Goal: Task Accomplishment & Management: Complete application form

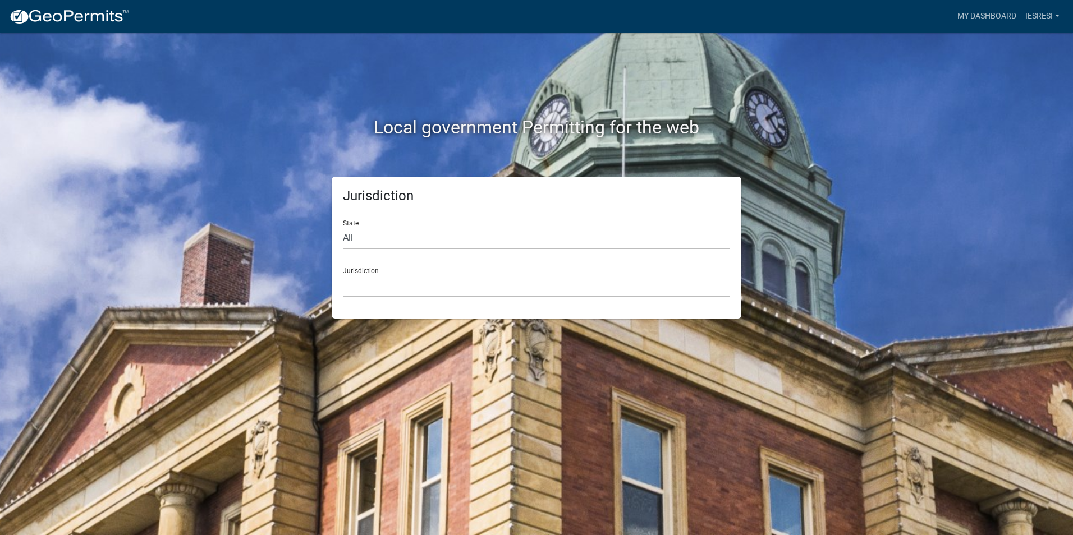
click at [433, 275] on select "[GEOGRAPHIC_DATA], [US_STATE] [GEOGRAPHIC_DATA], [US_STATE][PERSON_NAME][GEOGRA…" at bounding box center [536, 285] width 387 height 23
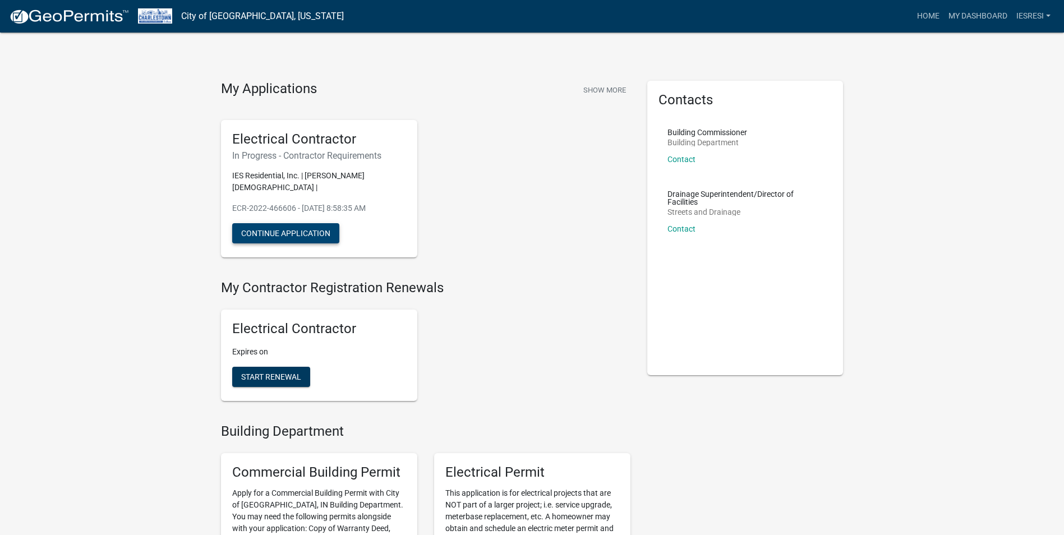
click at [261, 223] on button "Continue Application" at bounding box center [285, 233] width 107 height 20
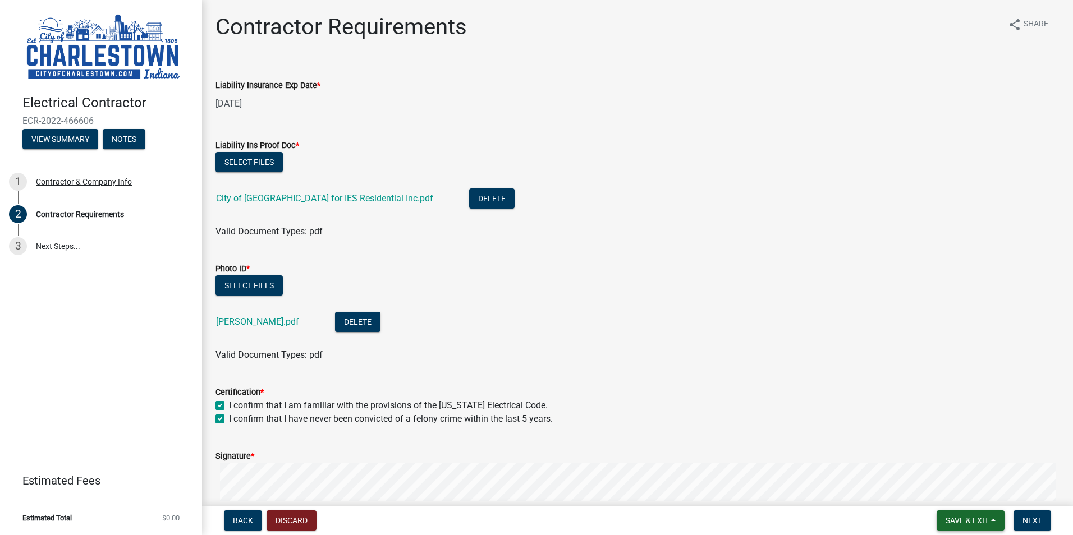
click at [975, 517] on span "Save & Exit" at bounding box center [967, 520] width 43 height 9
click at [954, 495] on button "Save & Exit" at bounding box center [960, 491] width 90 height 27
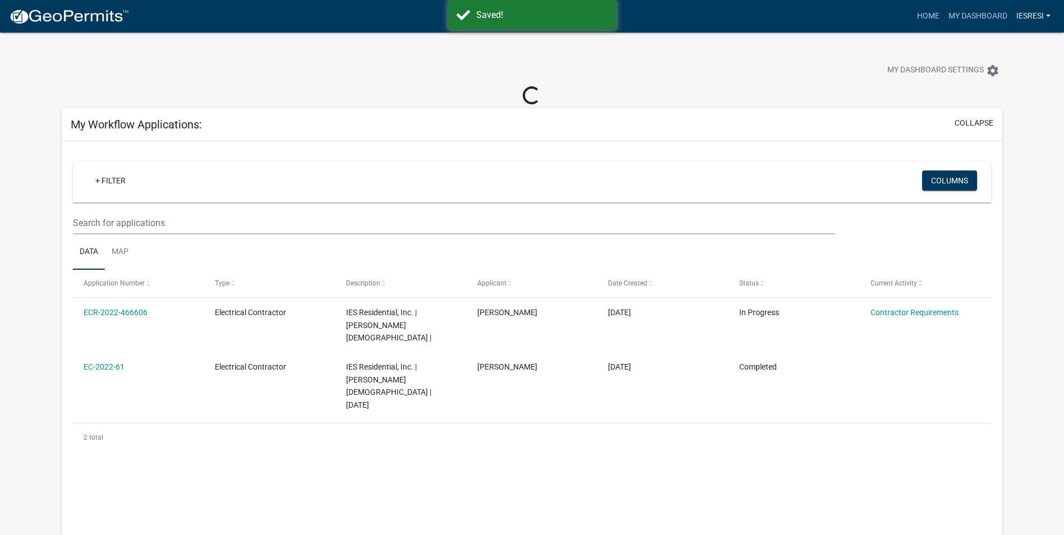
click at [1024, 14] on link "IESResi" at bounding box center [1033, 16] width 43 height 21
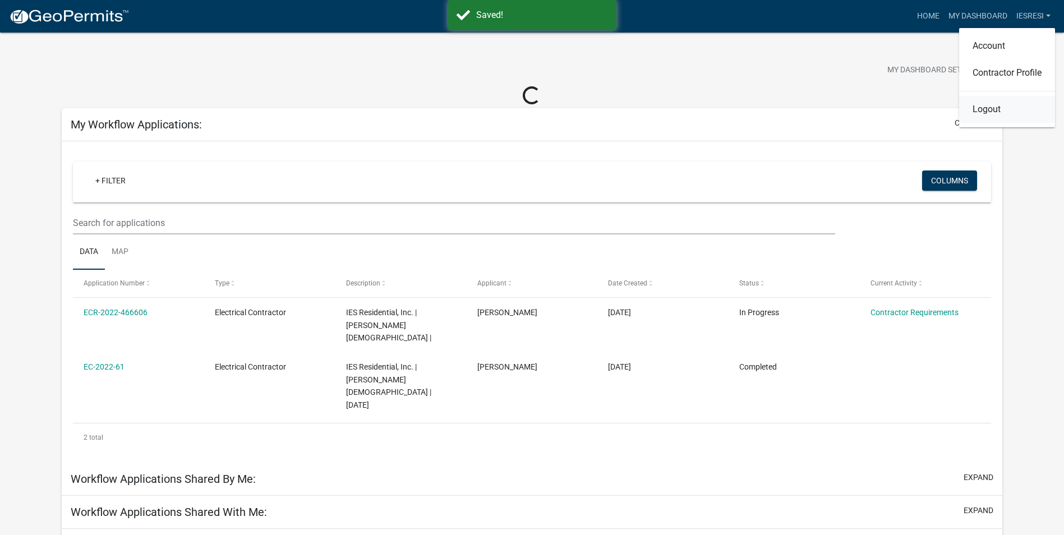
click at [981, 106] on link "Logout" at bounding box center [1008, 109] width 96 height 27
